Goal: Task Accomplishment & Management: Complete application form

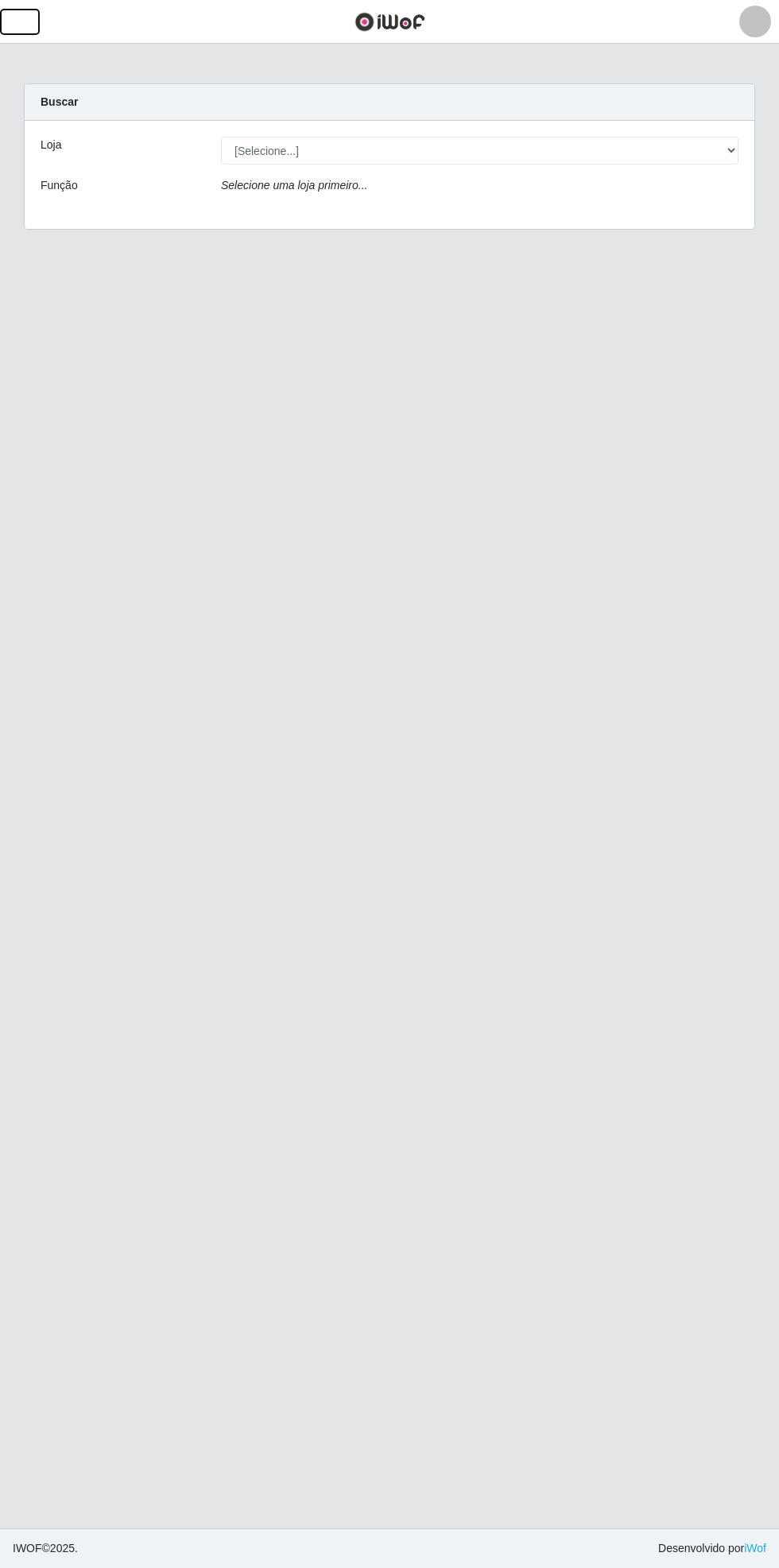
click at [34, 25] on button "button" at bounding box center [19, 21] width 39 height 26
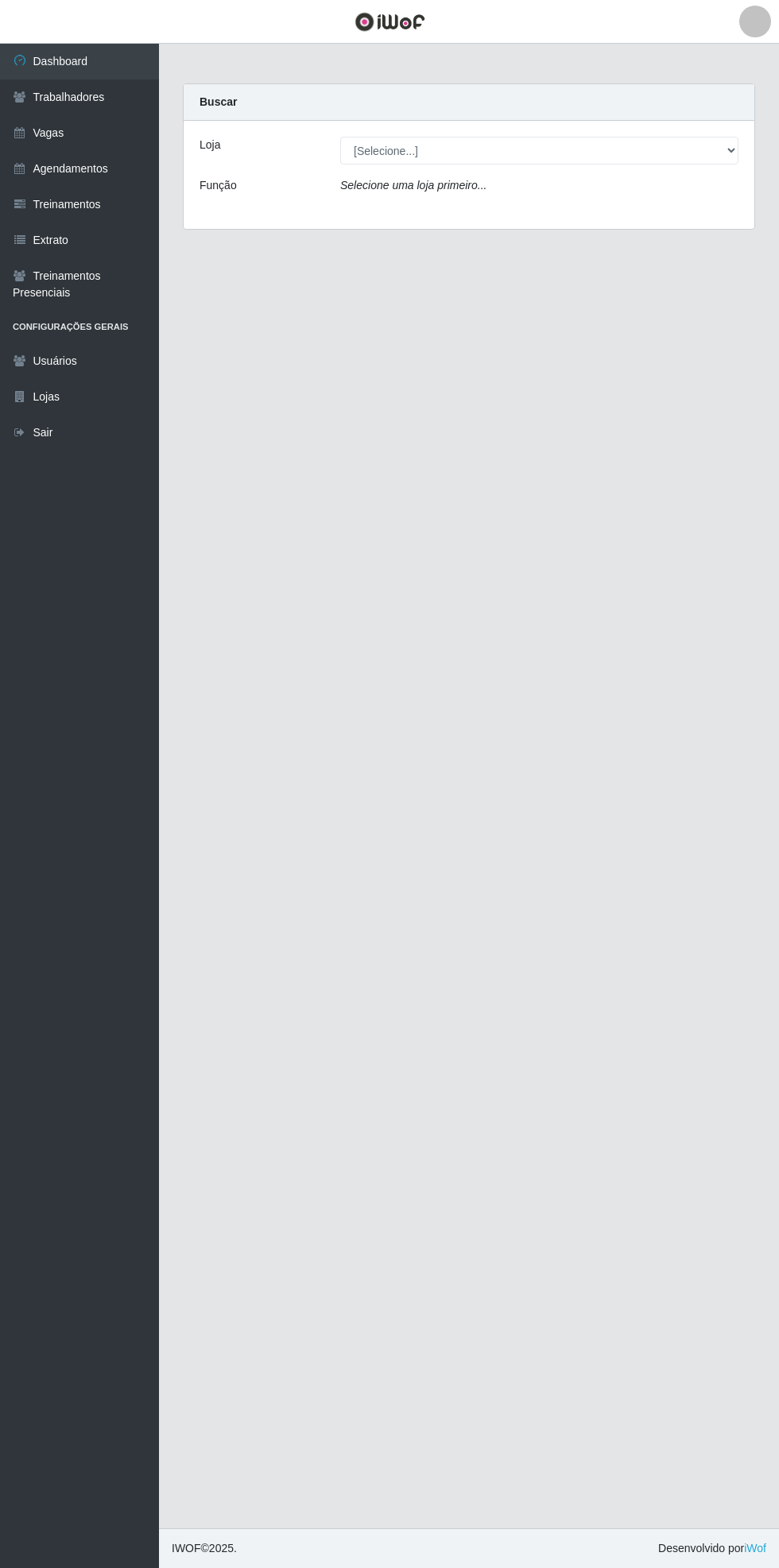
click at [92, 137] on link "Vagas" at bounding box center [80, 133] width 159 height 36
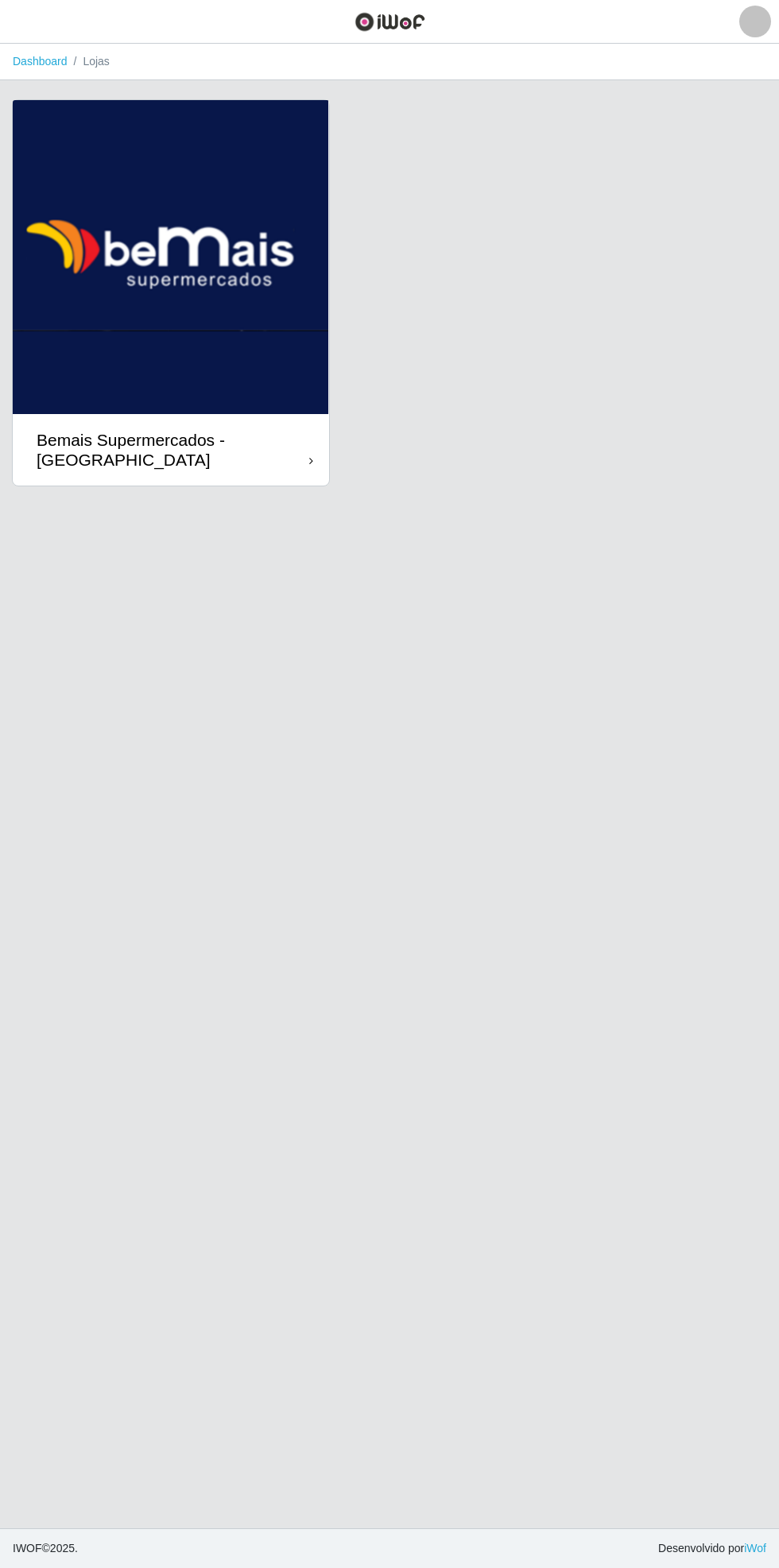
click at [308, 446] on div "Bemais Supermercados - [GEOGRAPHIC_DATA]" at bounding box center [173, 449] width 272 height 39
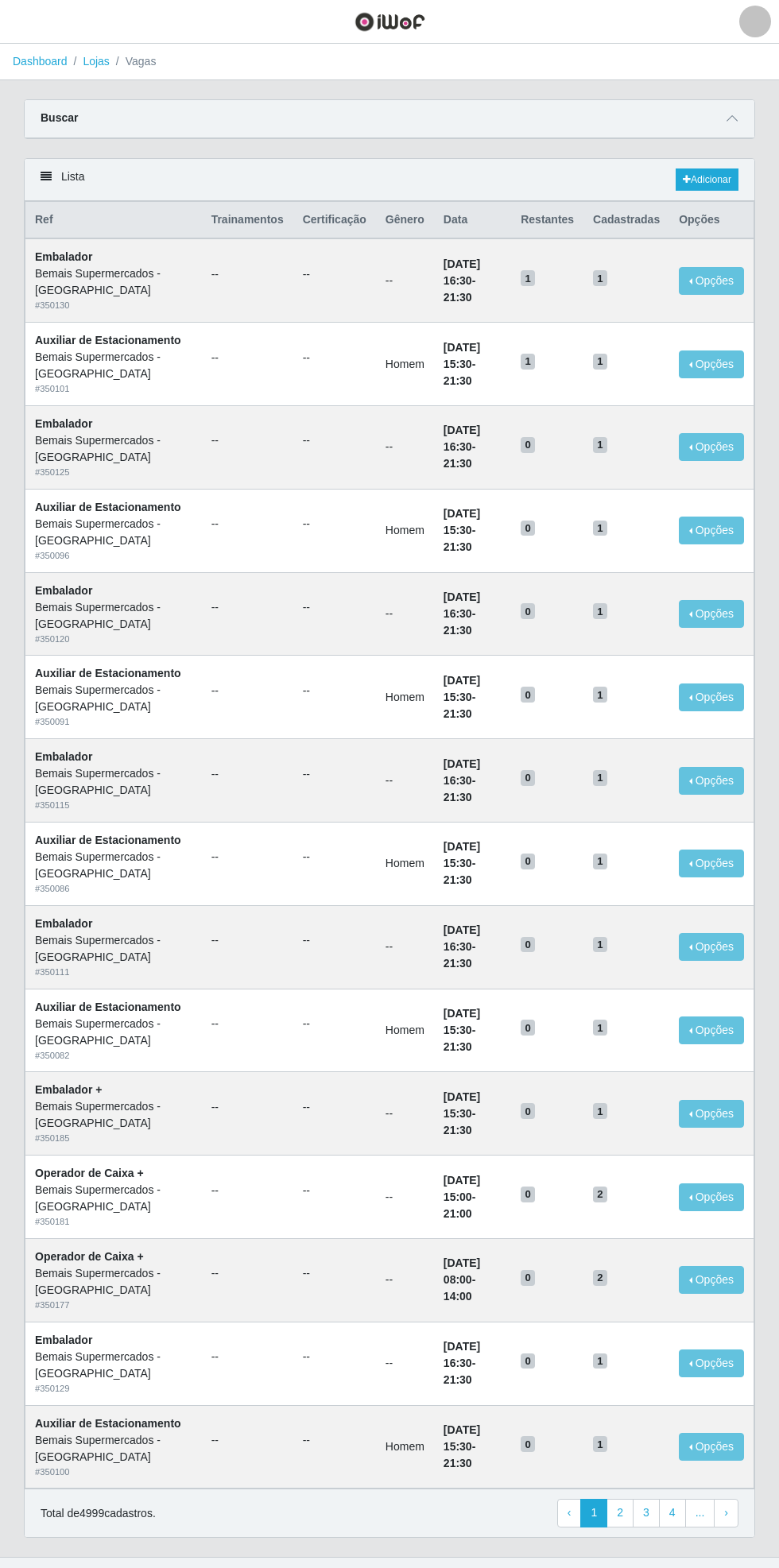
click at [732, 117] on icon at bounding box center [731, 118] width 11 height 11
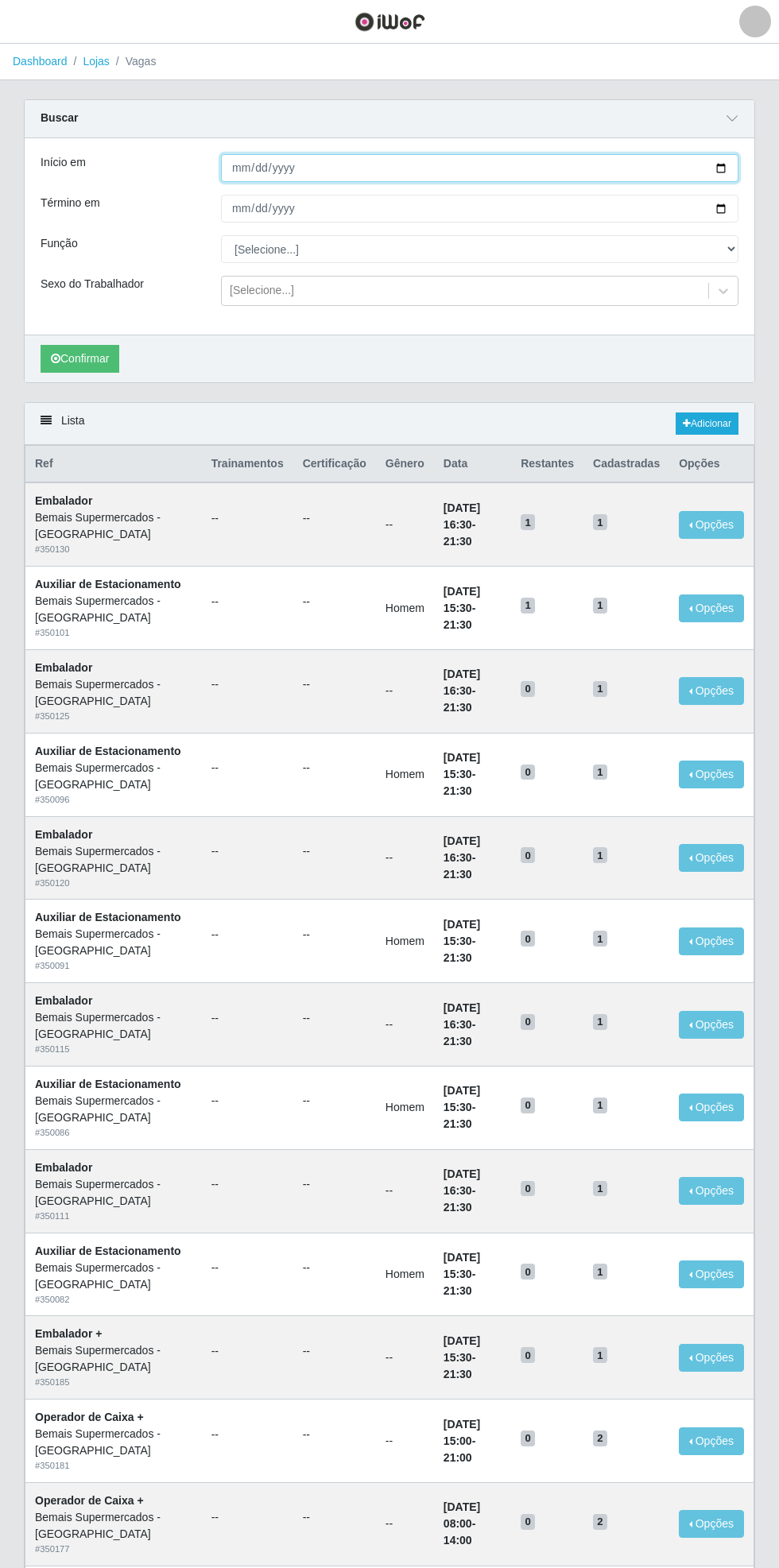
click at [734, 165] on input "Início em" at bounding box center [480, 168] width 518 height 28
type input "[DATE]"
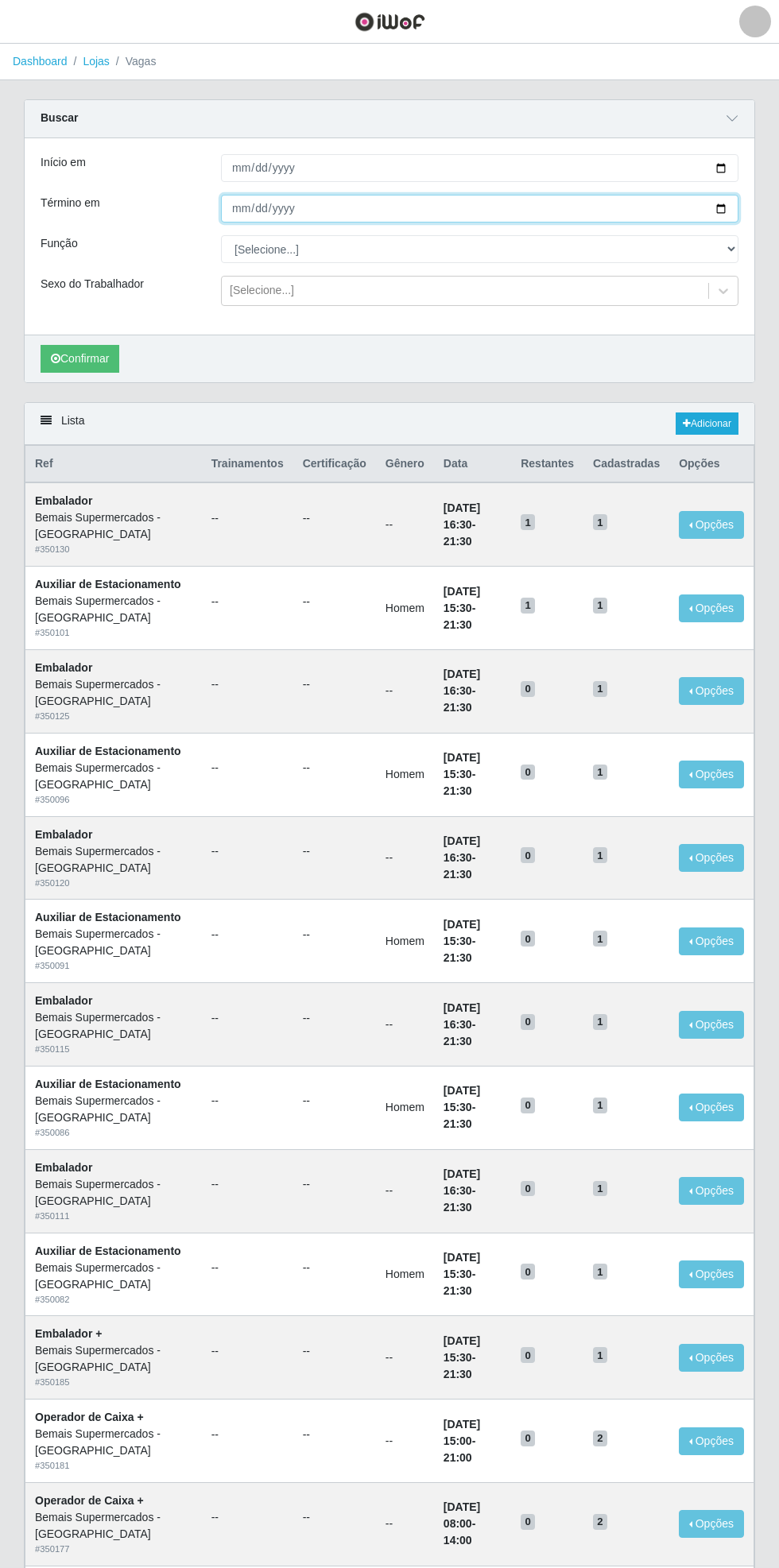
click at [734, 208] on input "Término em" at bounding box center [480, 208] width 518 height 28
type input "[DATE]"
click at [738, 256] on select "[Selecione...] ASG ASG + ASG ++ Auxiliar de Estacionamento Auxiliar de Estacion…" at bounding box center [480, 249] width 518 height 28
click at [221, 235] on select "[Selecione...] ASG ASG + ASG ++ Auxiliar de Estacionamento Auxiliar de Estacion…" at bounding box center [480, 249] width 518 height 28
click at [81, 356] on button "Confirmar" at bounding box center [80, 358] width 79 height 28
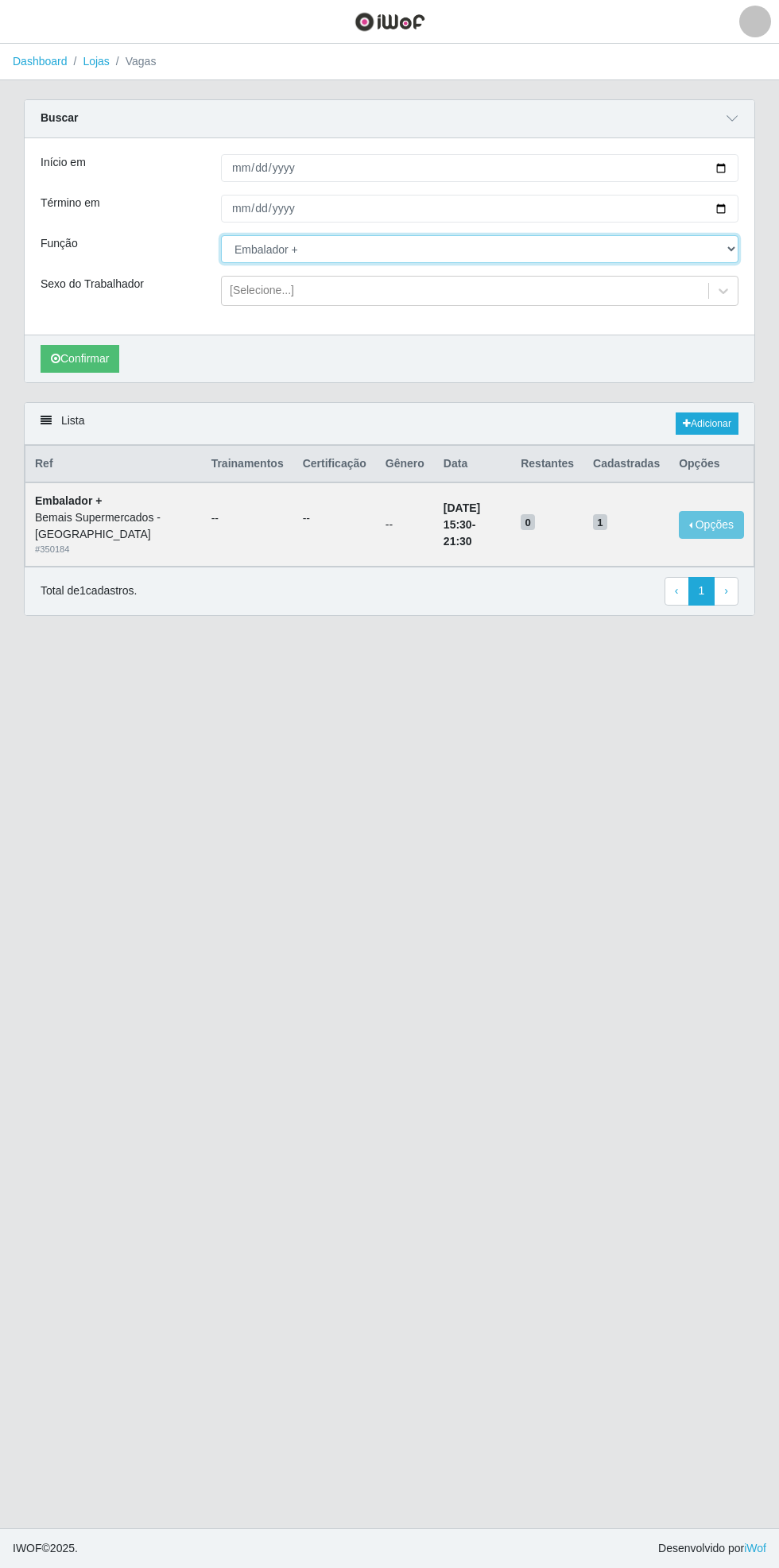
click at [730, 248] on select "[Selecione...] ASG ASG + ASG ++ Auxiliar de Estacionamento Auxiliar de Estacion…" at bounding box center [480, 249] width 518 height 28
select select "104"
click at [221, 235] on select "[Selecione...] ASG ASG + ASG ++ Auxiliar de Estacionamento Auxiliar de Estacion…" at bounding box center [480, 249] width 518 height 28
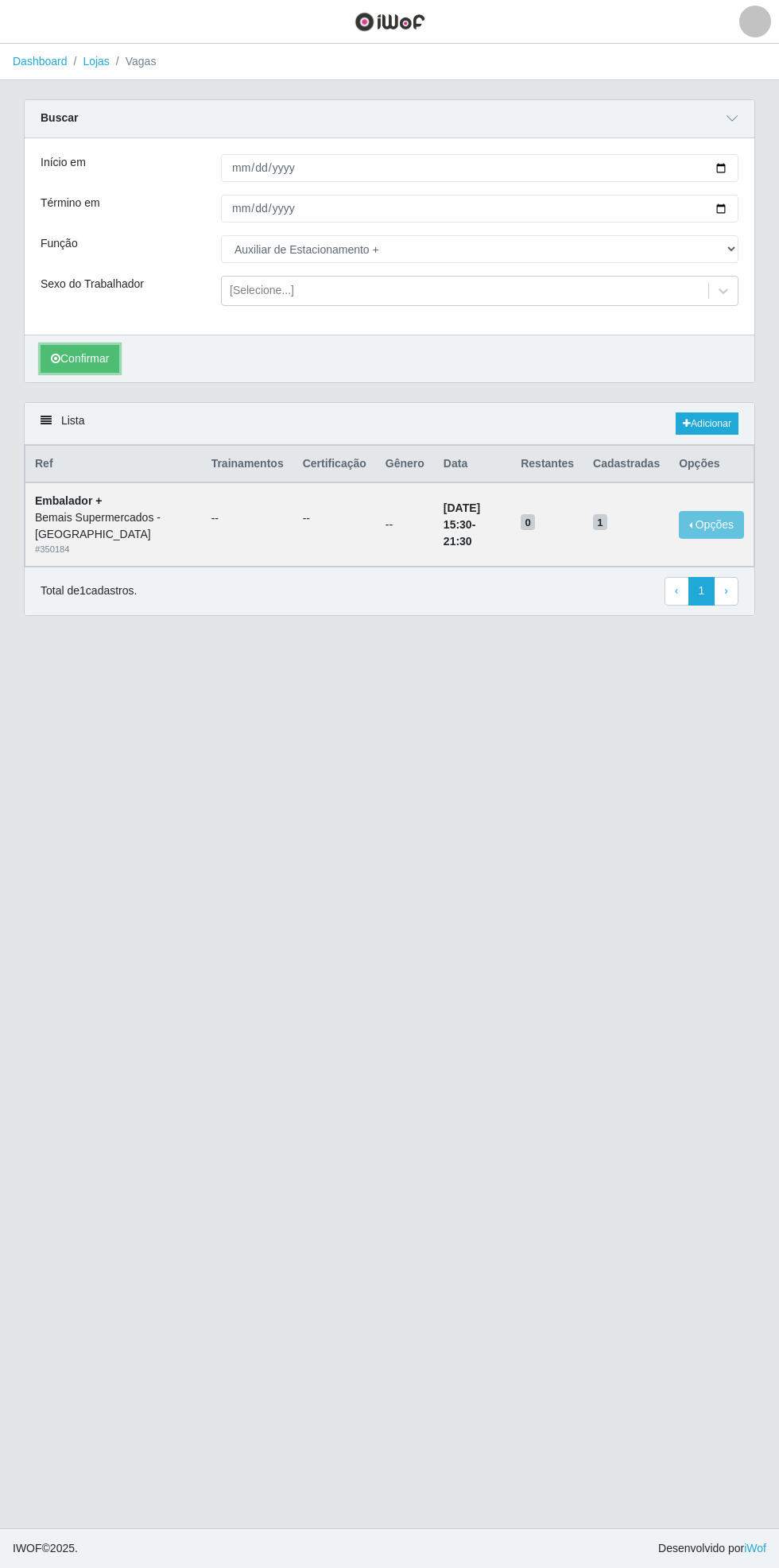
click at [69, 363] on button "Confirmar" at bounding box center [80, 358] width 79 height 28
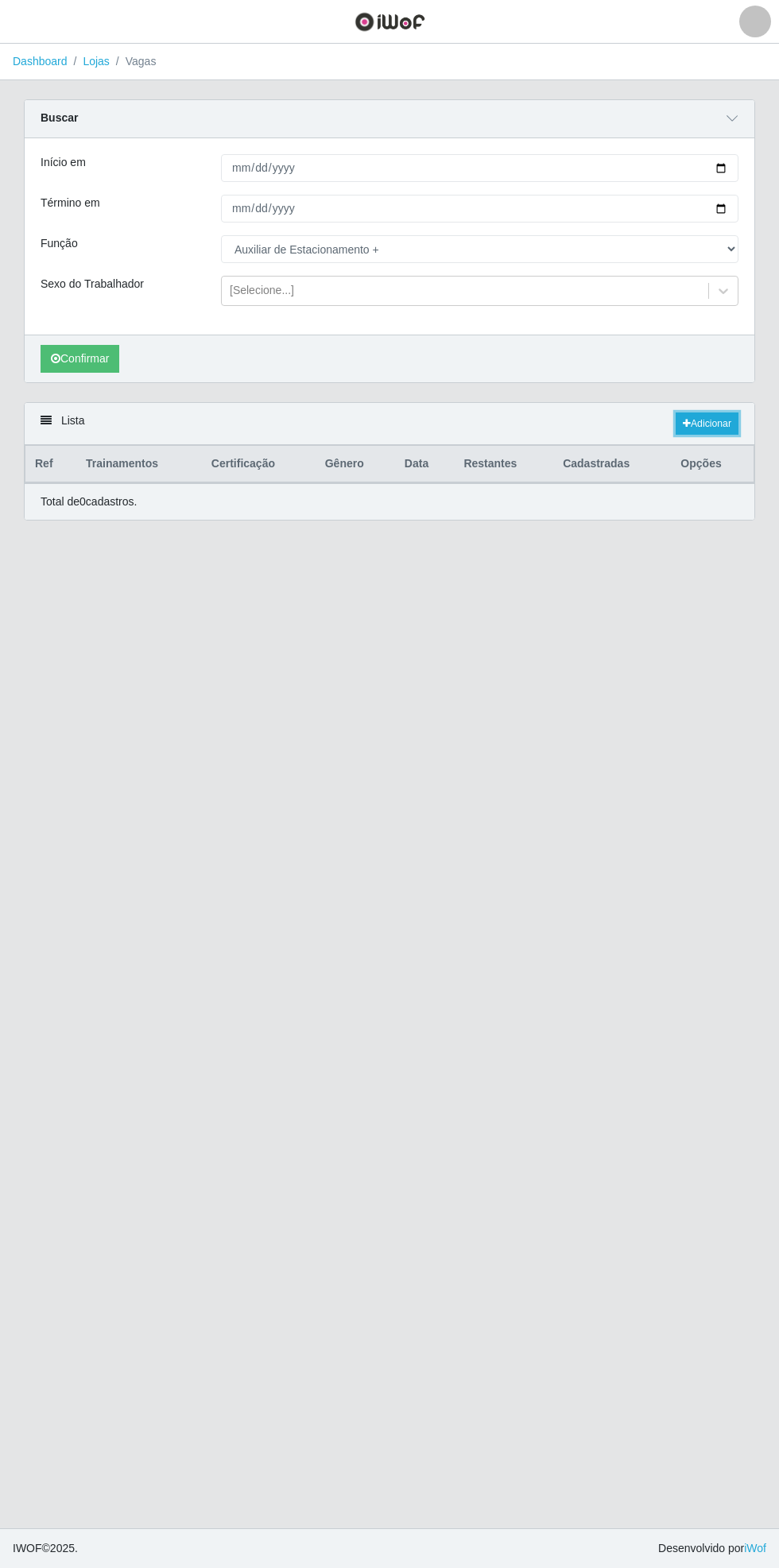
click at [716, 421] on link "Adicionar" at bounding box center [707, 423] width 63 height 23
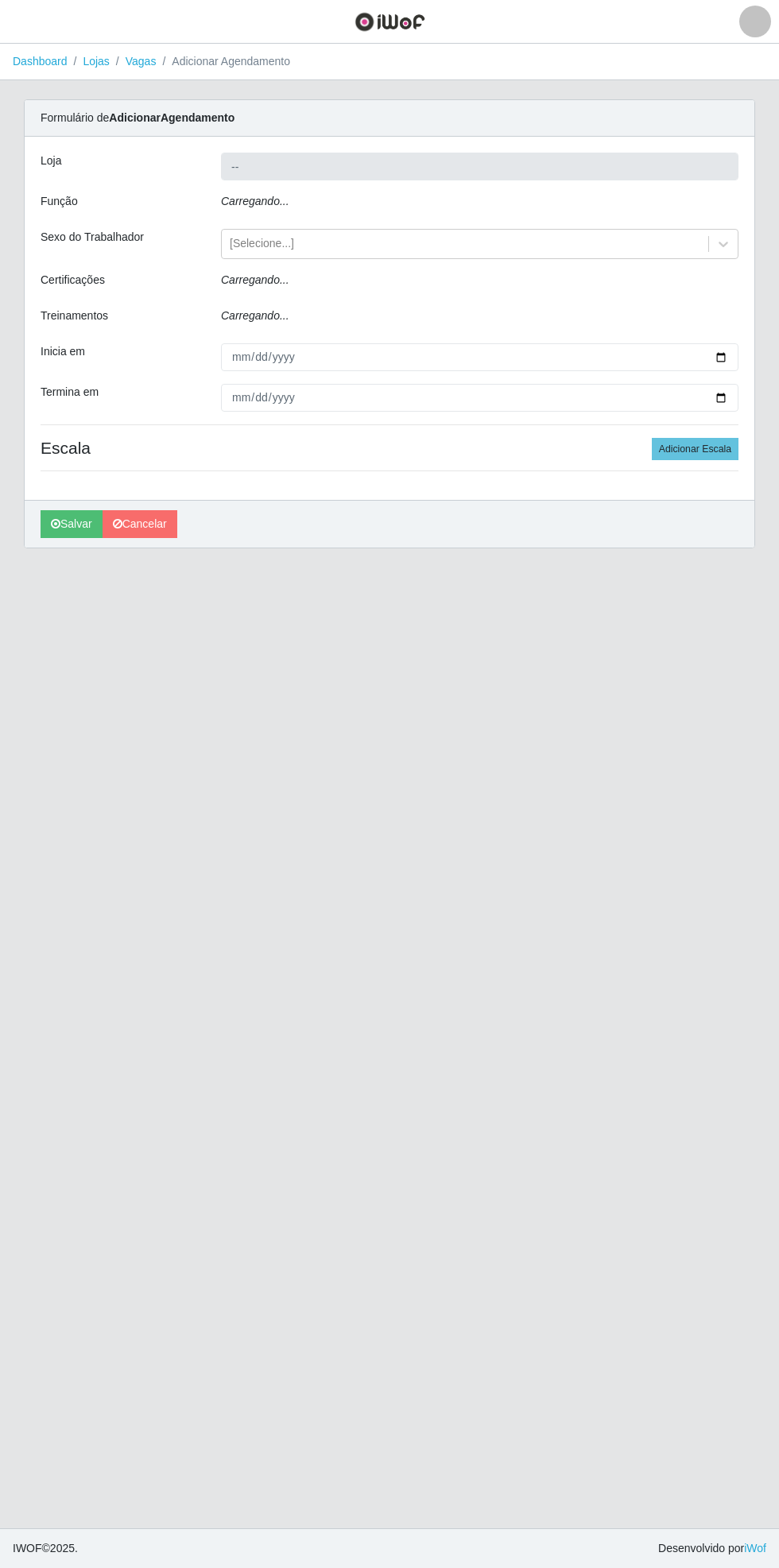
type input "Bemais Supermercados - [GEOGRAPHIC_DATA]"
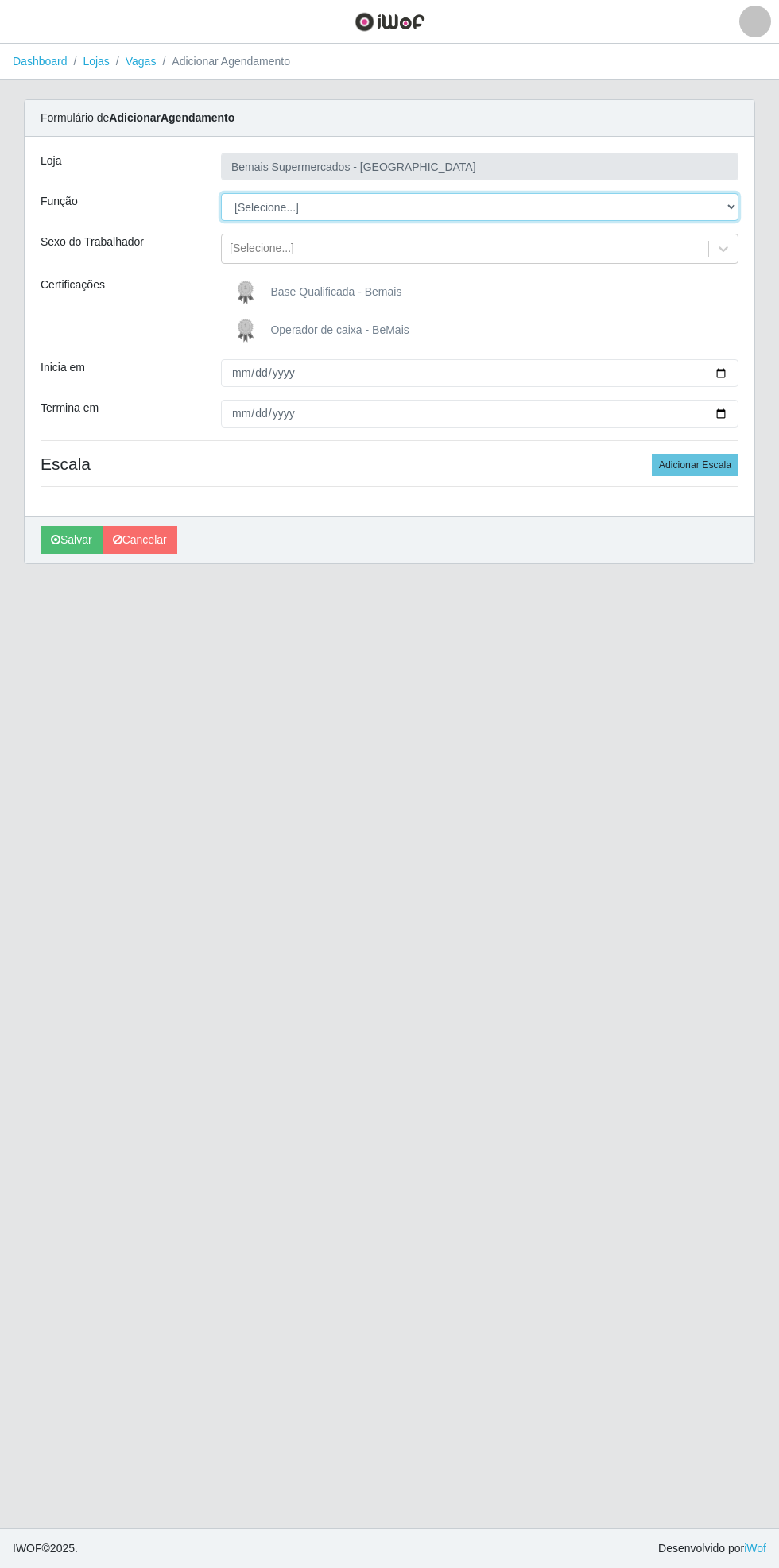
click at [732, 207] on select "[Selecione...] ASG ASG + ASG ++ Auxiliar de Estacionamento Auxiliar de Estacion…" at bounding box center [480, 207] width 518 height 28
select select "70"
click at [221, 193] on select "[Selecione...] ASG ASG + ASG ++ Auxiliar de Estacionamento Auxiliar de Estacion…" at bounding box center [480, 207] width 518 height 28
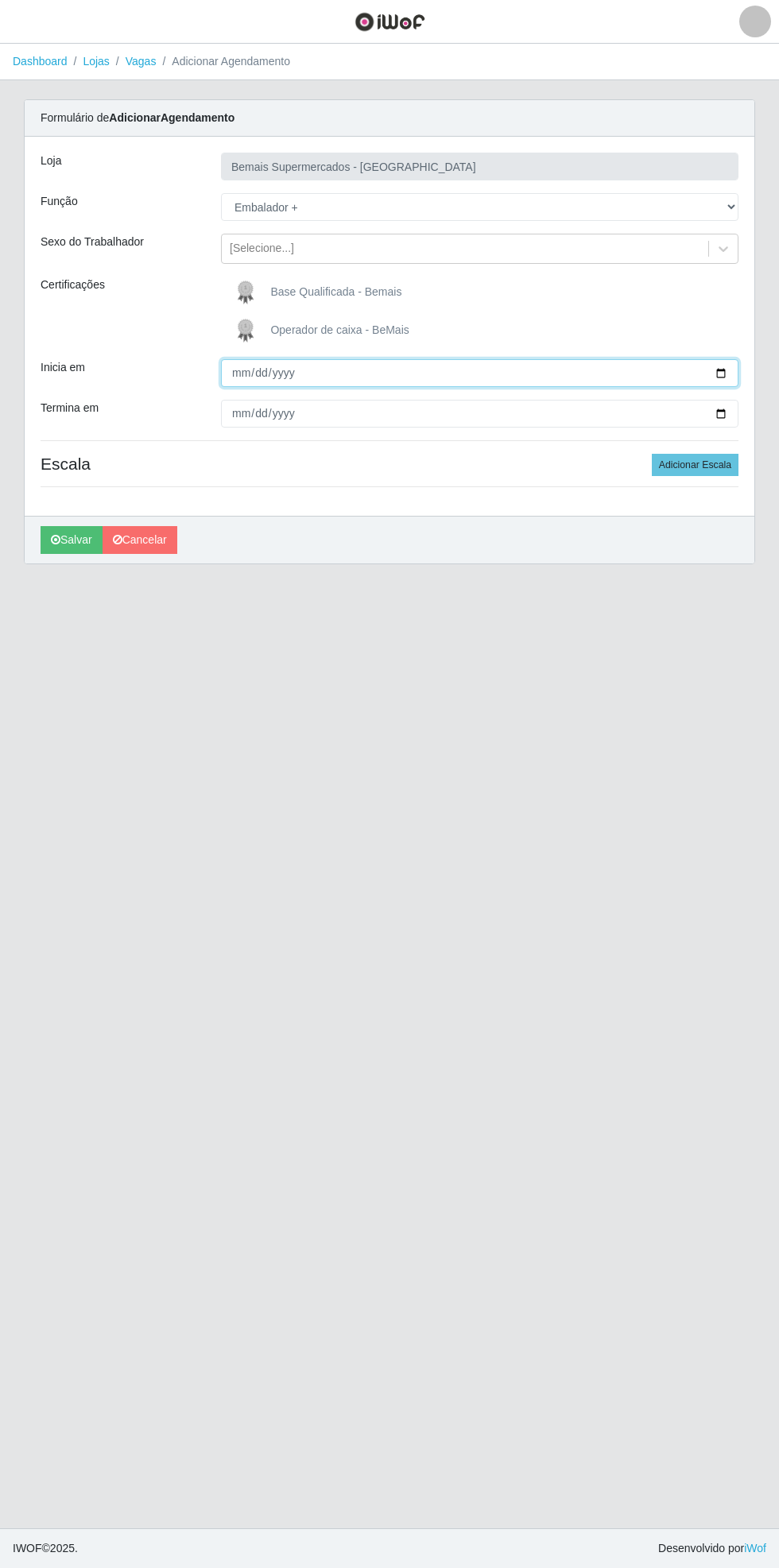
click at [735, 372] on input "Inicia em" at bounding box center [480, 373] width 518 height 28
type input "[DATE]"
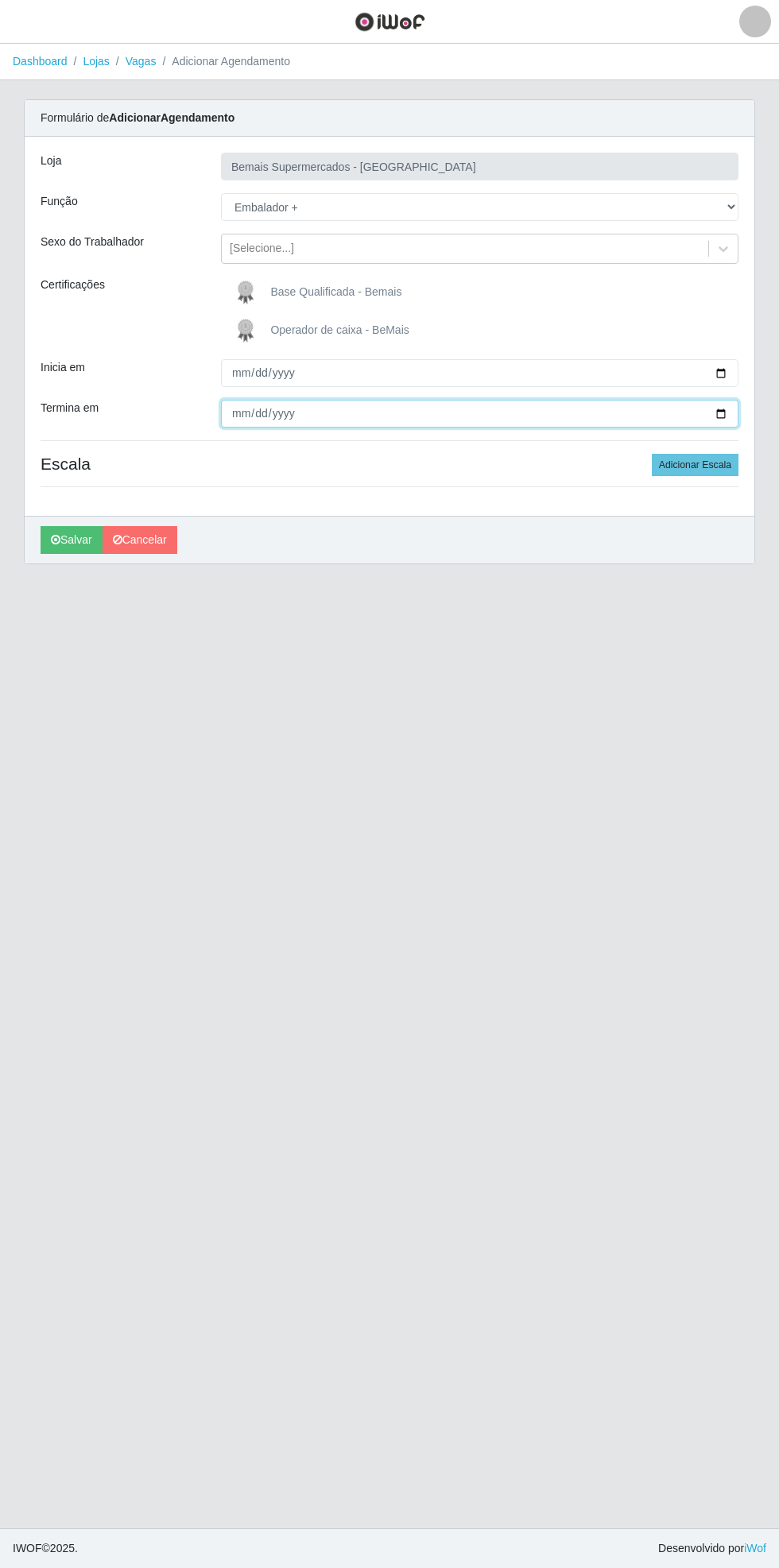
click at [735, 418] on input "Termina em" at bounding box center [480, 413] width 518 height 28
type input "[DATE]"
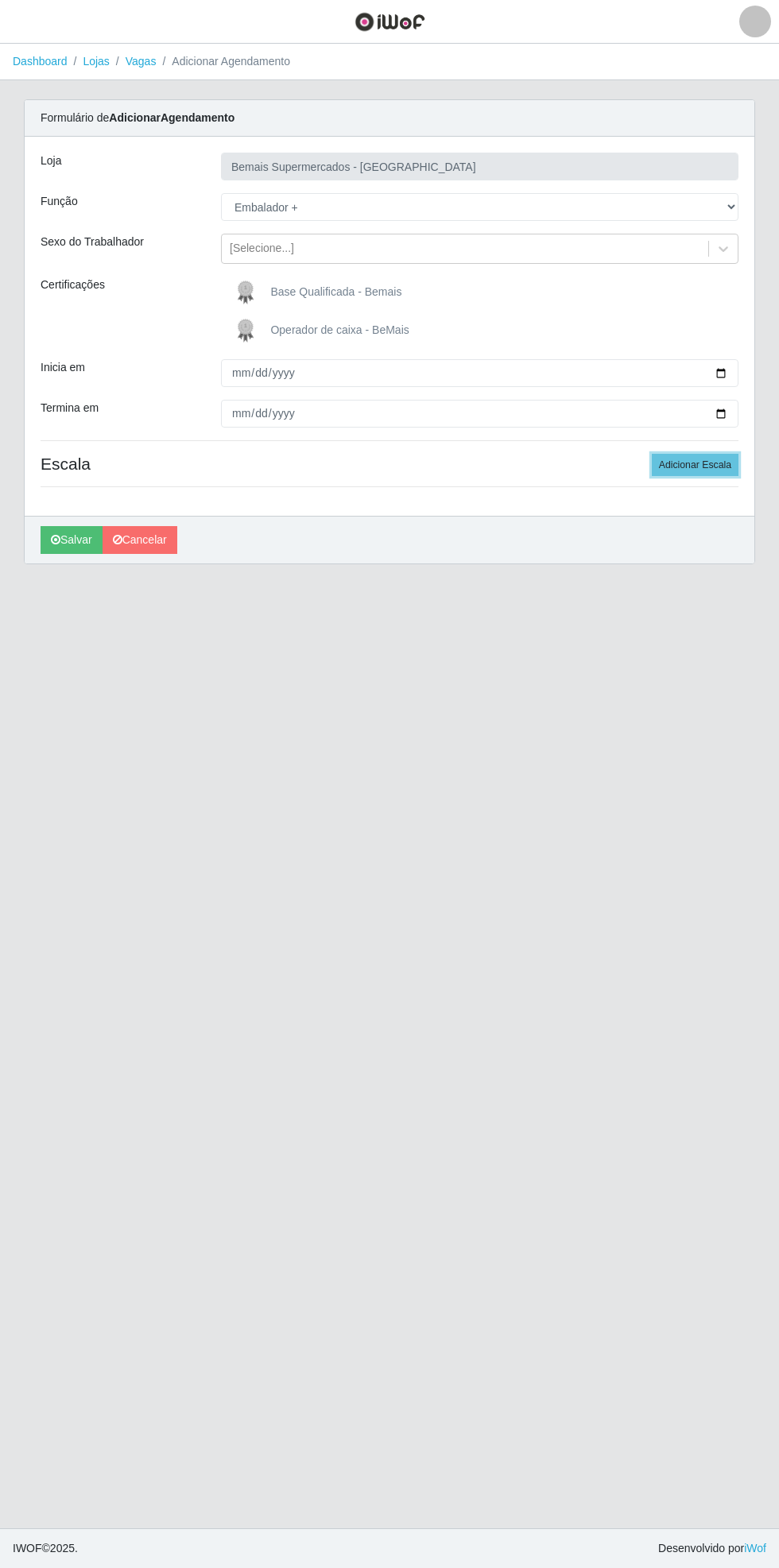
click at [709, 469] on button "Adicionar Escala" at bounding box center [694, 465] width 86 height 23
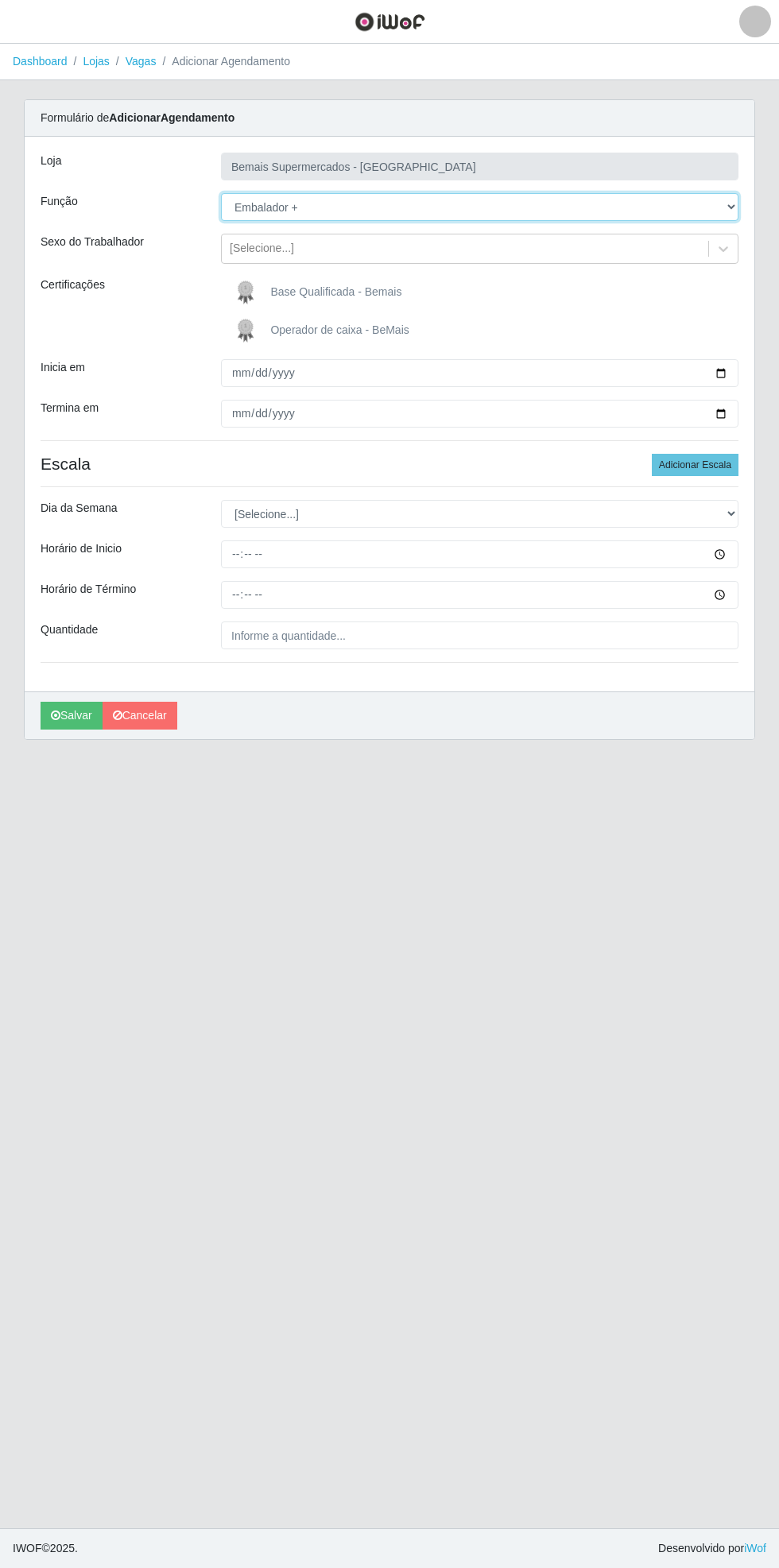
click at [730, 207] on select "[Selecione...] ASG ASG + ASG ++ Auxiliar de Estacionamento Auxiliar de Estacion…" at bounding box center [480, 207] width 518 height 28
